Goal: Information Seeking & Learning: Check status

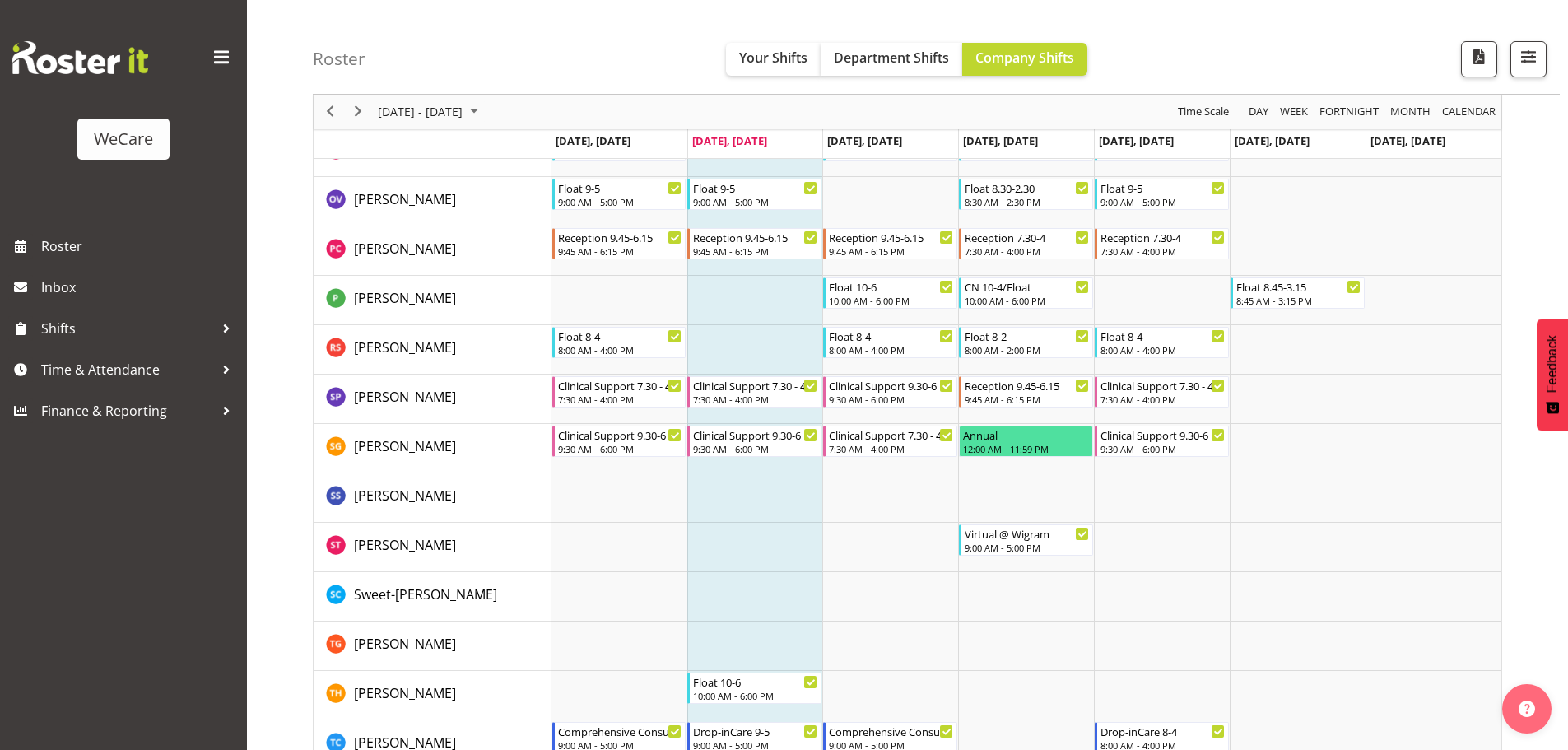
scroll to position [4859, 0]
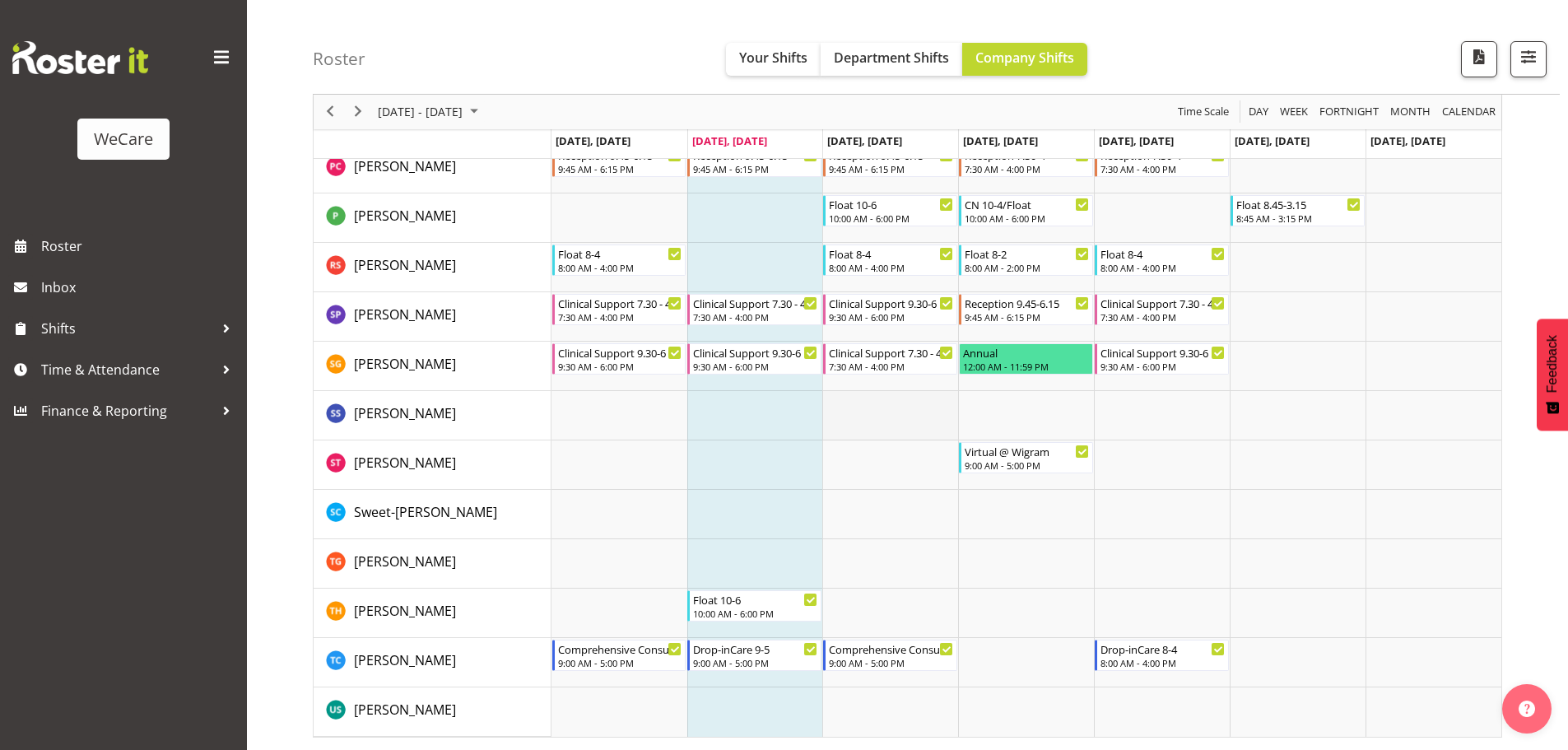
click at [881, 433] on td "Timeline Week of September 30, 2025" at bounding box center [890, 416] width 136 height 49
click at [905, 542] on td "Timeline Week of September 30, 2025" at bounding box center [890, 564] width 136 height 49
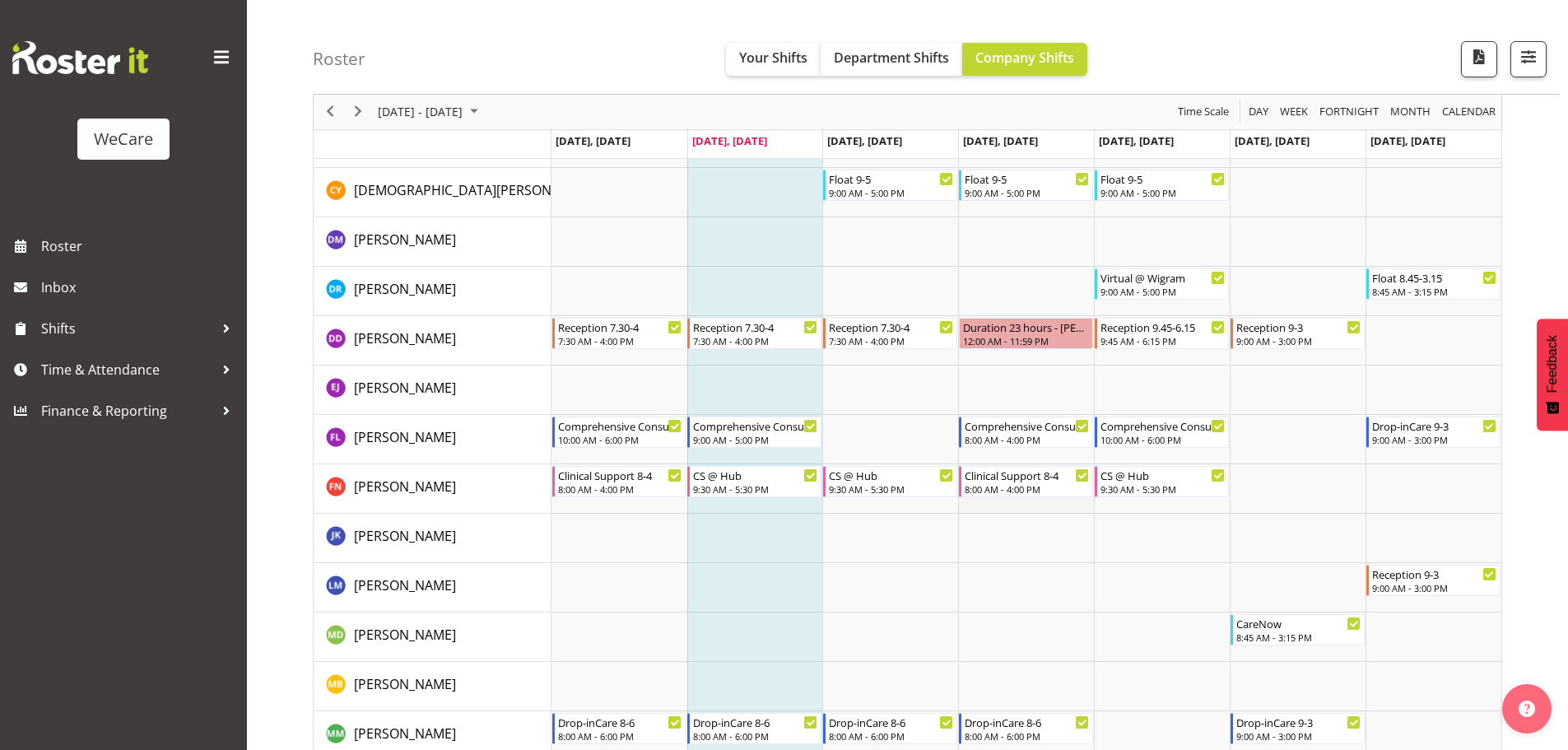
scroll to position [3954, 0]
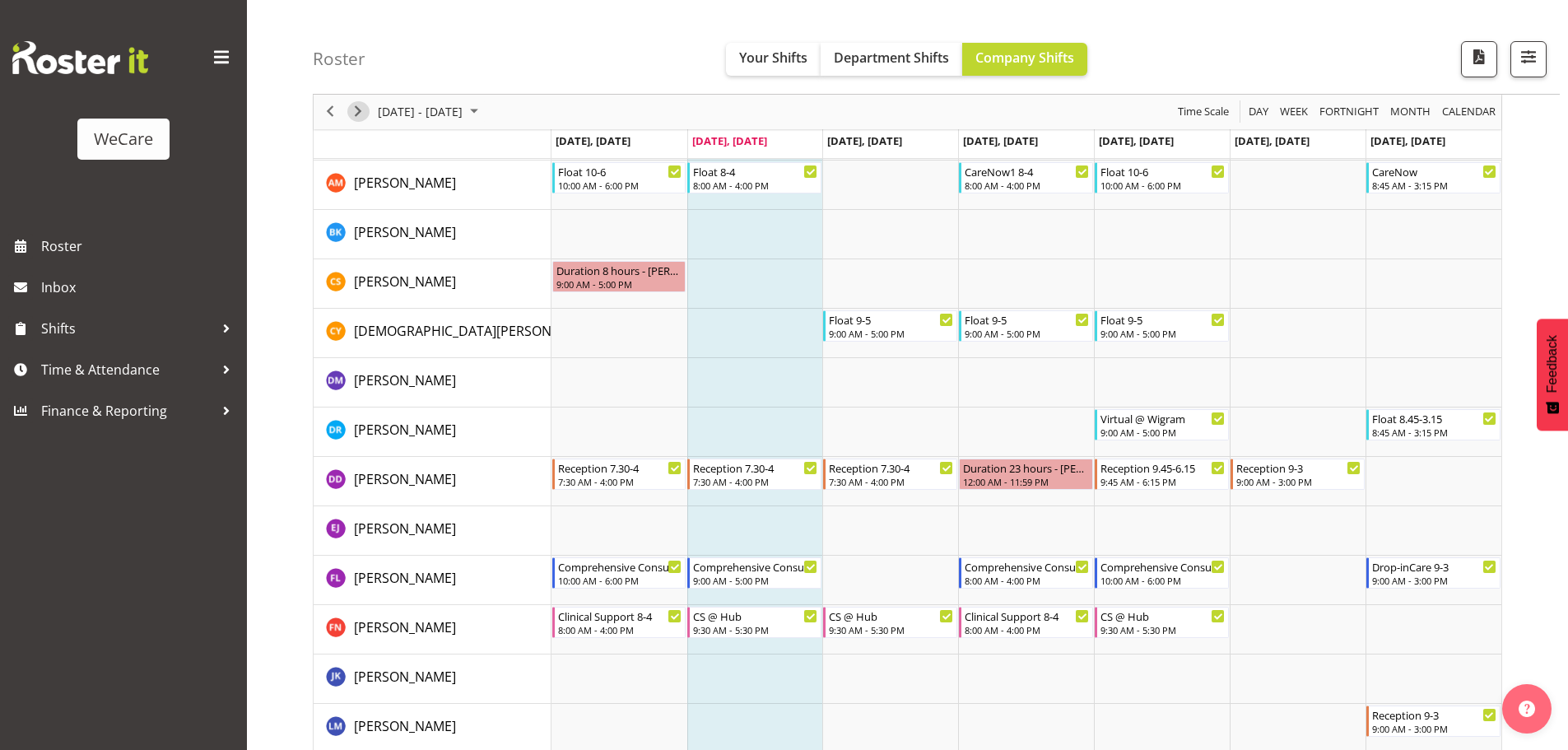
click at [356, 111] on span "Next" at bounding box center [358, 112] width 20 height 21
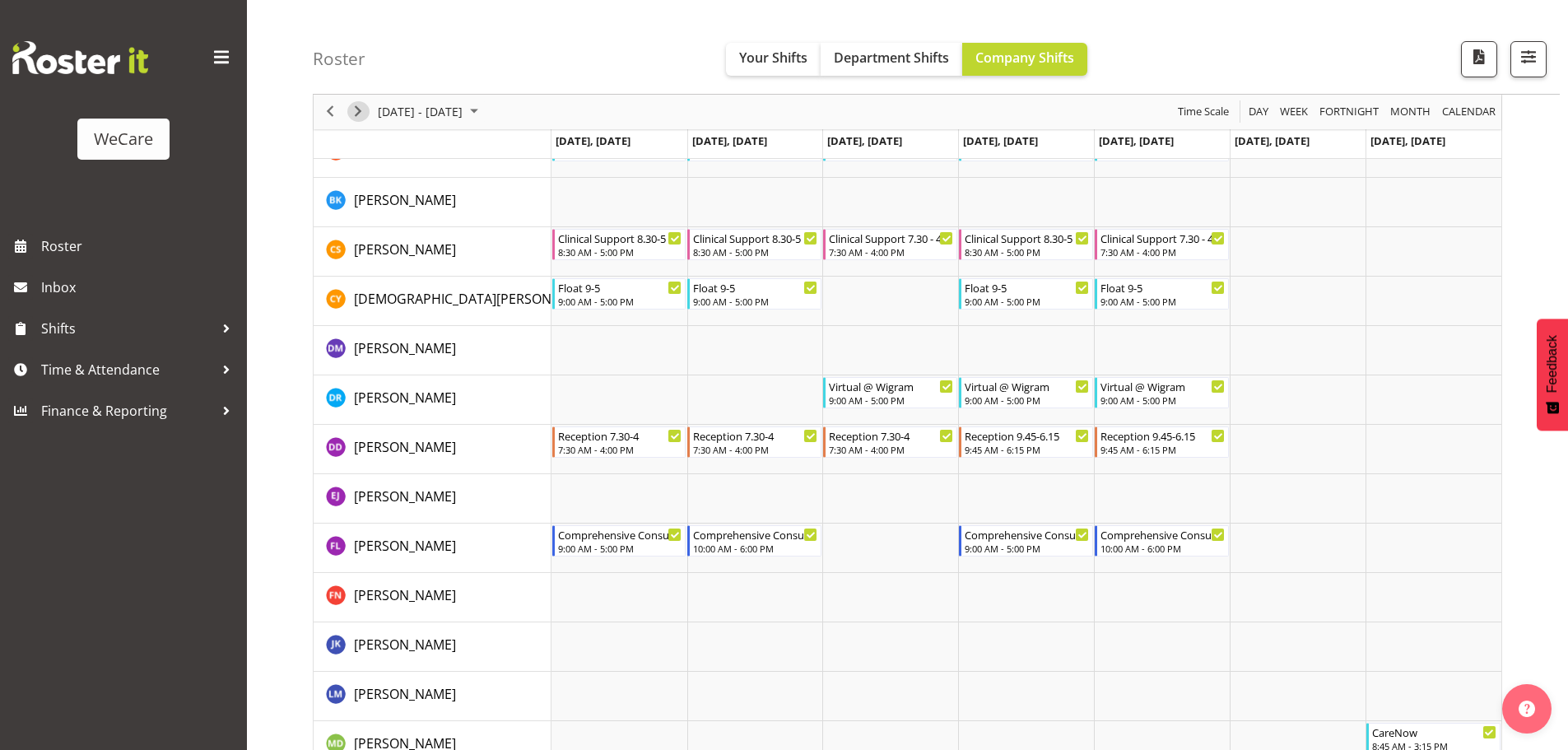
click at [359, 112] on span "Next" at bounding box center [358, 112] width 20 height 21
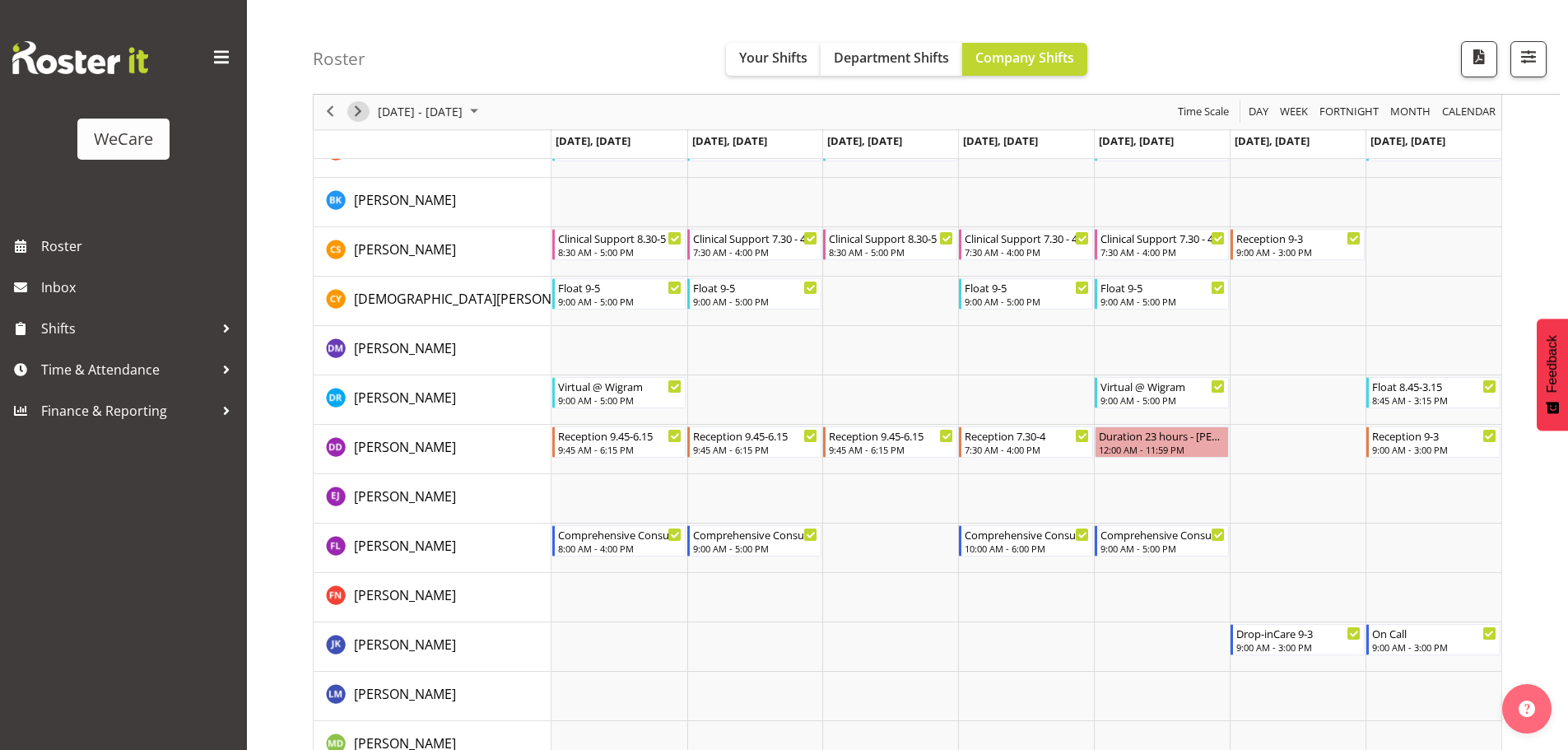
click at [361, 112] on span "Next" at bounding box center [358, 112] width 20 height 21
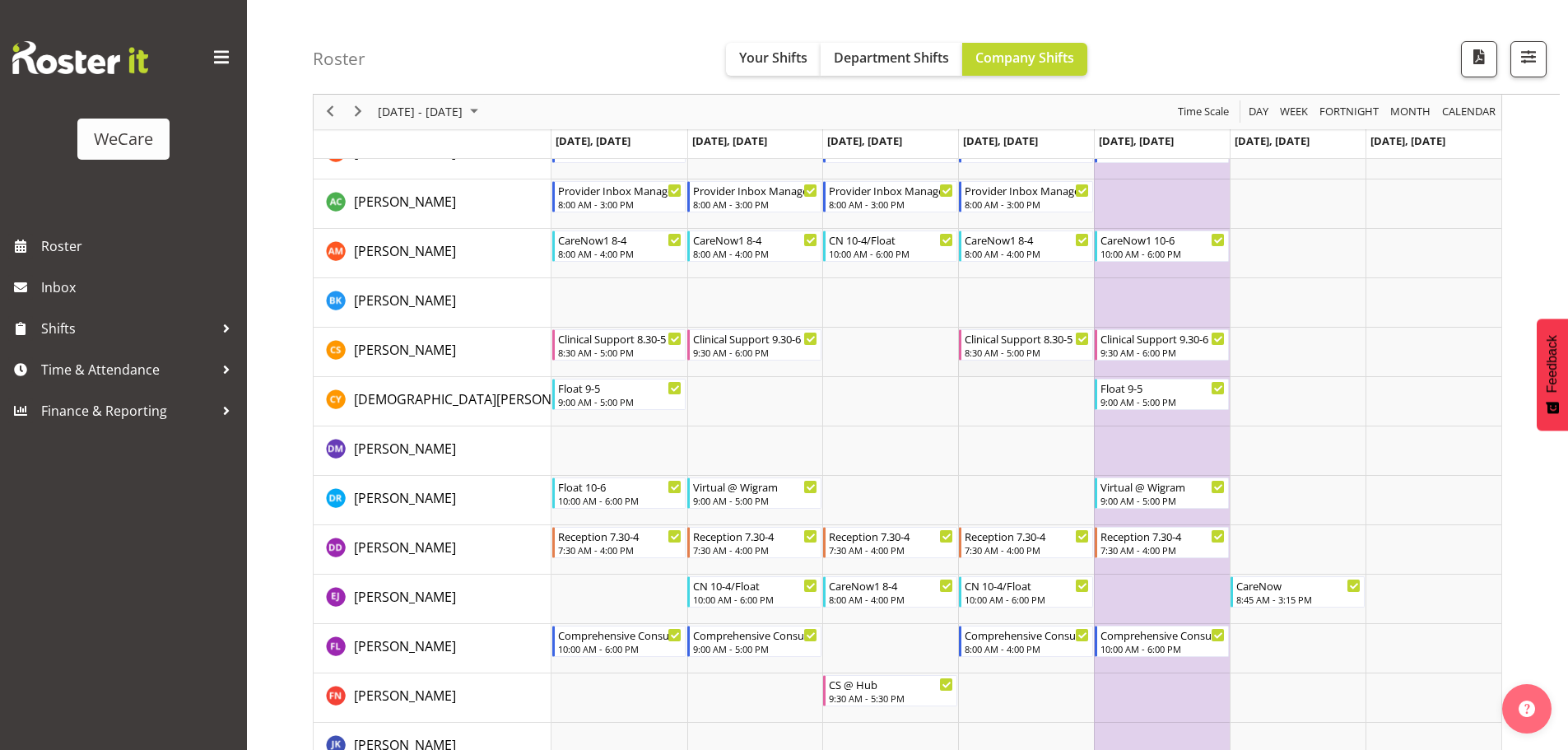
scroll to position [3937, 0]
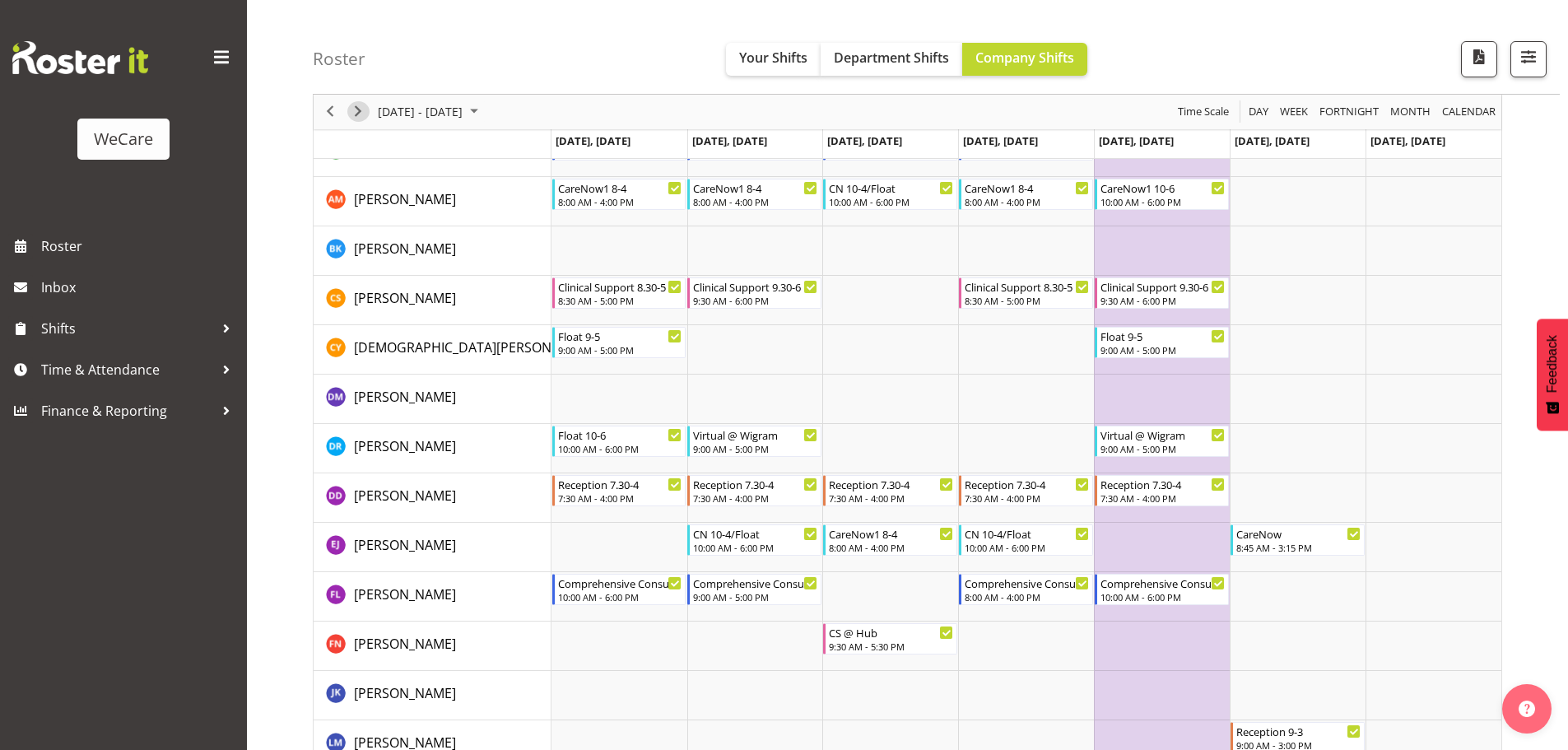
drag, startPoint x: 362, startPoint y: 114, endPoint x: 837, endPoint y: 303, distance: 511.2
click at [362, 114] on span "Next" at bounding box center [358, 112] width 20 height 21
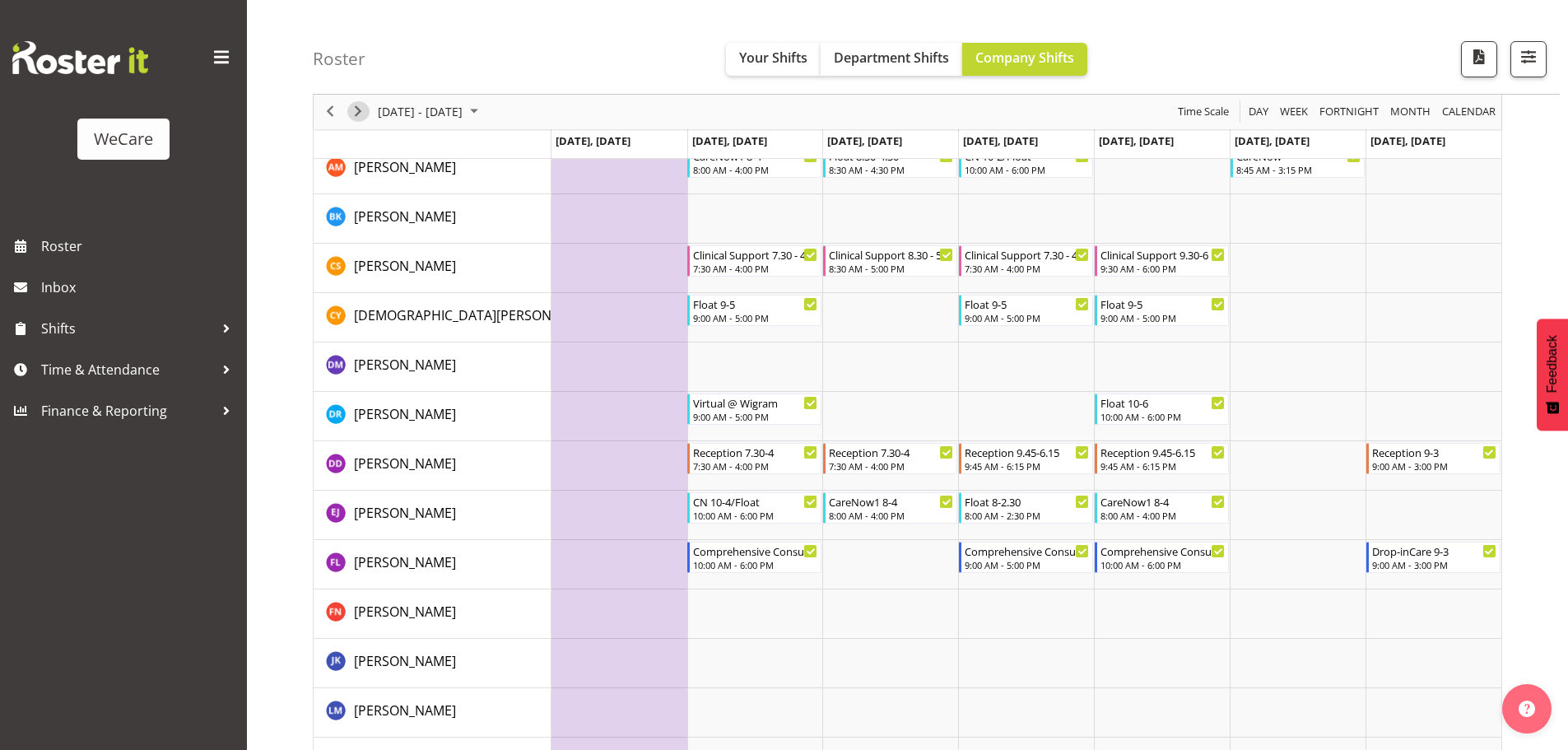
drag, startPoint x: 356, startPoint y: 112, endPoint x: 632, endPoint y: 238, distance: 303.4
click at [356, 112] on span "Next" at bounding box center [358, 112] width 20 height 21
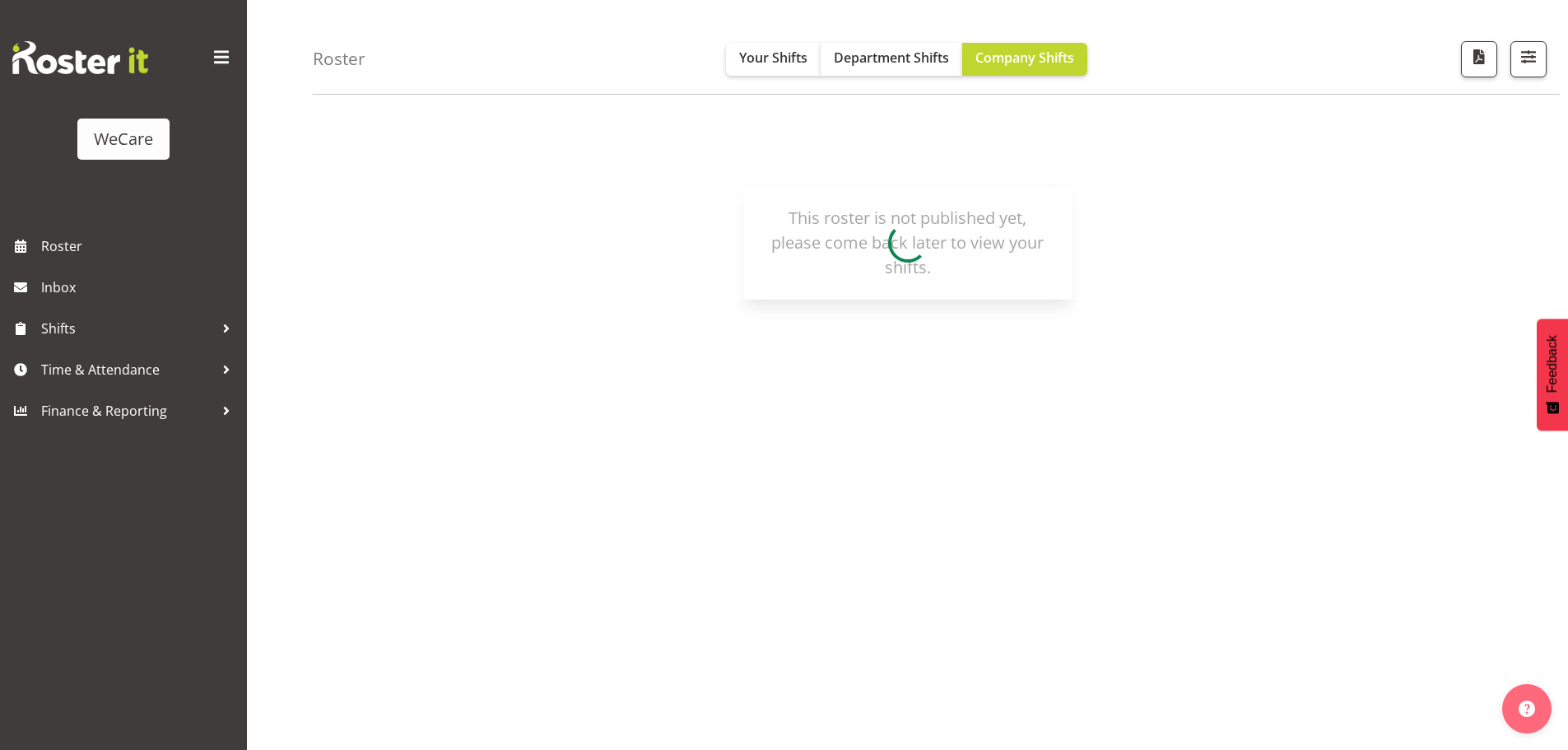
scroll to position [60, 0]
click at [771, 61] on span "Your Shifts" at bounding box center [773, 58] width 69 height 18
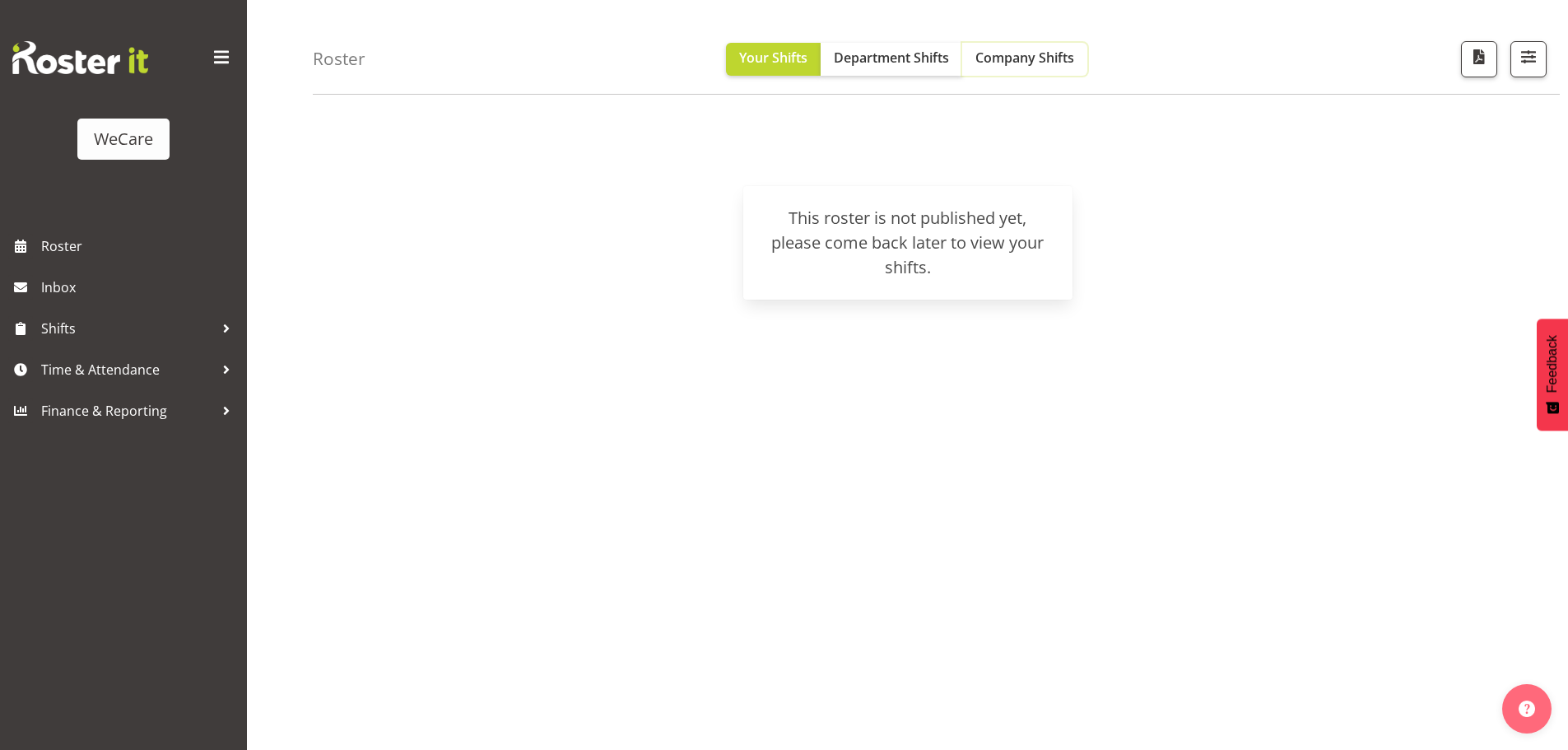
click at [1016, 62] on span "Company Shifts" at bounding box center [1024, 58] width 99 height 18
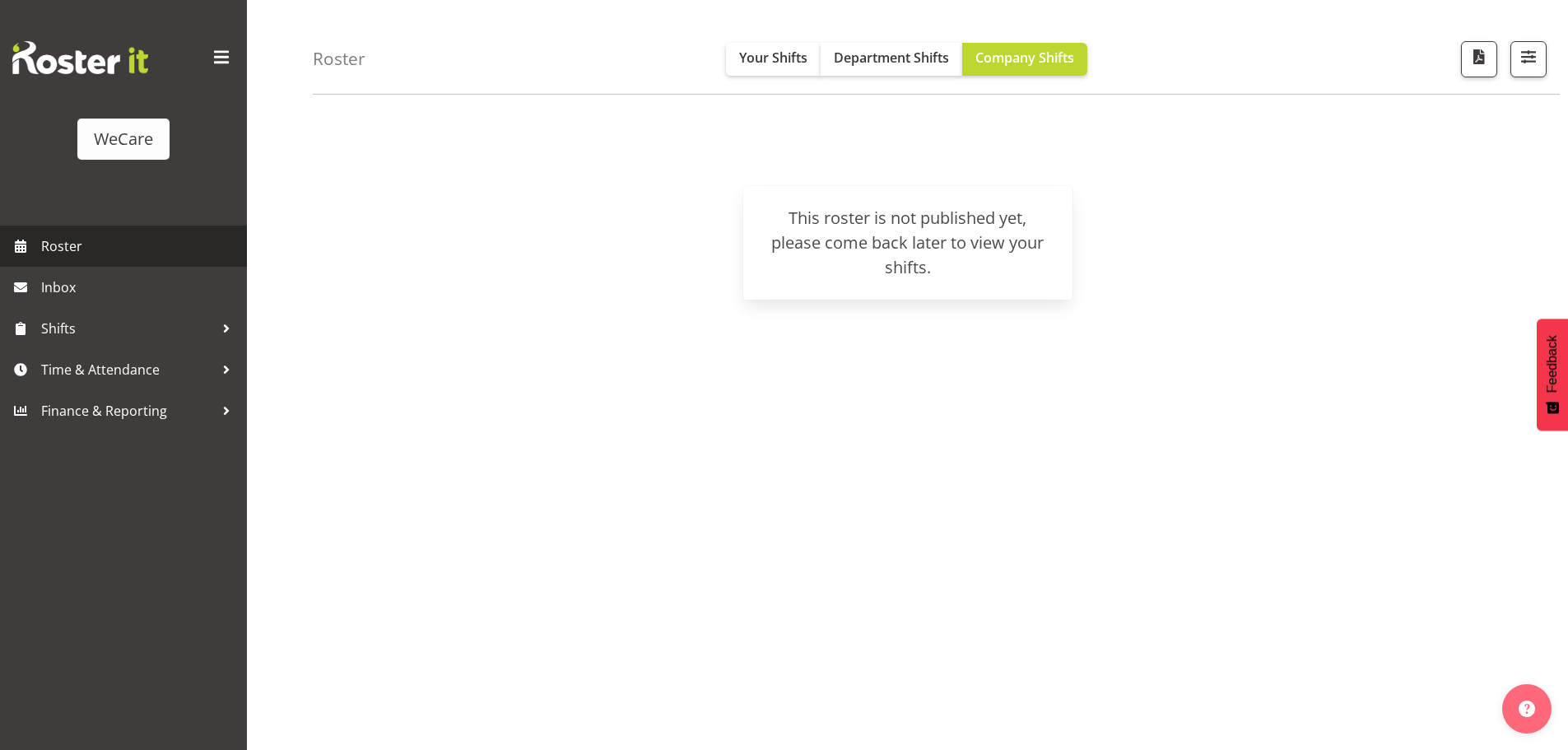
click at [59, 248] on span "Roster" at bounding box center [140, 246] width 197 height 25
